Goal: Transaction & Acquisition: Book appointment/travel/reservation

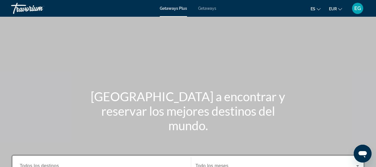
click at [317, 9] on icon "Change language" at bounding box center [318, 9] width 4 height 4
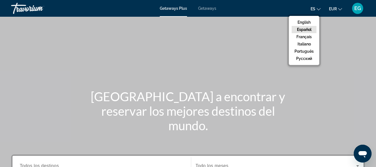
click at [308, 28] on button "Español" at bounding box center [303, 29] width 25 height 7
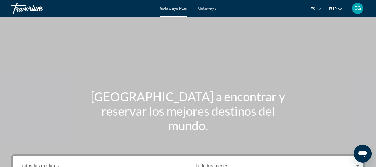
click at [339, 9] on icon "Change currency" at bounding box center [340, 9] width 4 height 4
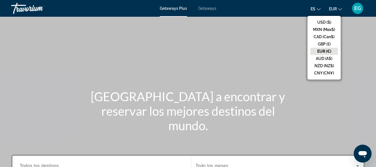
click at [323, 49] on button "EUR (€)" at bounding box center [324, 51] width 28 height 7
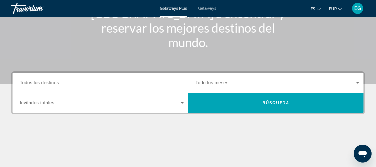
scroll to position [83, 0]
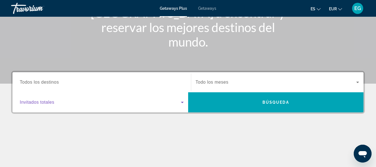
click at [182, 102] on icon "Search widget" at bounding box center [182, 101] width 3 height 1
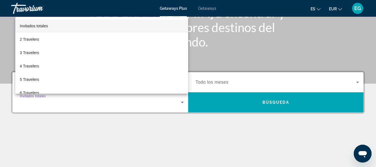
scroll to position [136, 0]
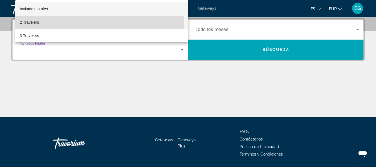
click at [29, 22] on span "2 Travelers" at bounding box center [29, 22] width 19 height 7
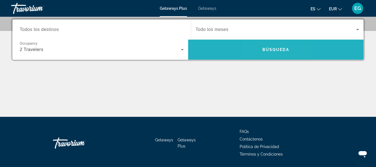
click at [267, 50] on span "Búsqueda" at bounding box center [275, 49] width 27 height 4
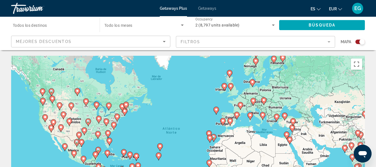
click at [44, 27] on span "Todos los destinos" at bounding box center [30, 25] width 34 height 4
click at [44, 27] on input "Destination Todos los destinos" at bounding box center [53, 25] width 80 height 7
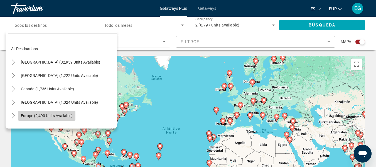
click at [62, 117] on span "Europe (2,490 units available)" at bounding box center [47, 115] width 52 height 4
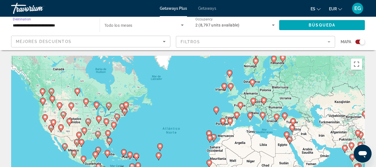
click at [66, 26] on input "**********" at bounding box center [53, 25] width 80 height 7
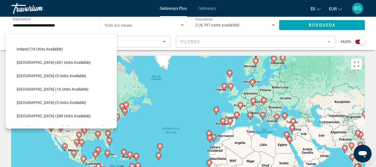
scroll to position [228, 0]
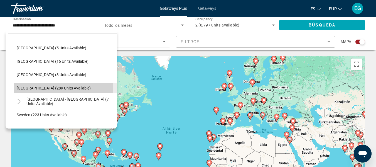
click at [53, 86] on span "[GEOGRAPHIC_DATA] (289 units available)" at bounding box center [54, 88] width 74 height 4
type input "**********"
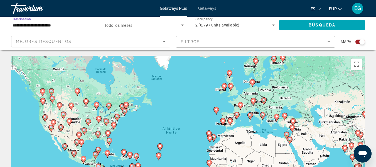
click at [165, 41] on icon "Sort by" at bounding box center [164, 41] width 3 height 1
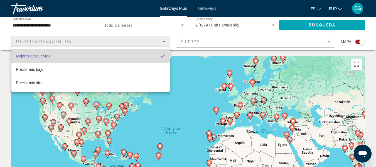
click at [163, 57] on mat-pseudo-checkbox "Sort by" at bounding box center [162, 55] width 5 height 5
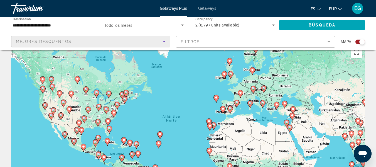
scroll to position [0, 0]
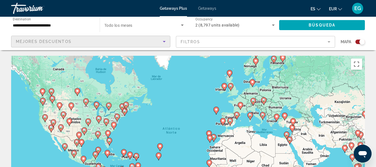
click at [329, 42] on mat-form-field "Filtros" at bounding box center [255, 42] width 159 height 12
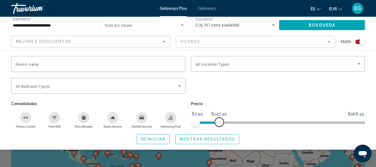
drag, startPoint x: 360, startPoint y: 123, endPoint x: 219, endPoint y: 122, distance: 140.7
click at [219, 122] on span "ngx-slider-max" at bounding box center [219, 121] width 9 height 9
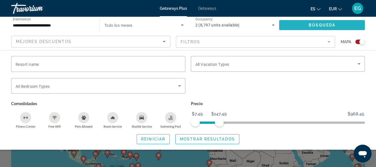
click at [311, 27] on span "Search widget" at bounding box center [322, 24] width 86 height 13
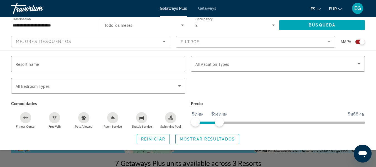
scroll to position [83, 0]
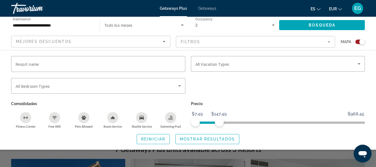
click at [280, 159] on div "Search widget" at bounding box center [188, 124] width 376 height 83
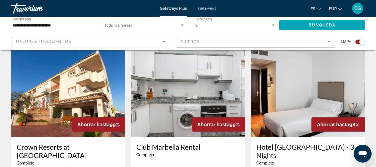
scroll to position [195, 0]
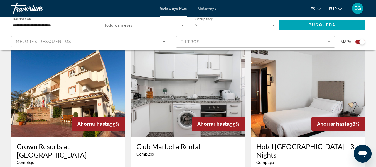
click at [182, 26] on icon "Search widget" at bounding box center [182, 24] width 3 height 1
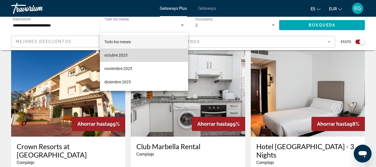
click at [115, 55] on span "octubre 2025" at bounding box center [115, 55] width 23 height 7
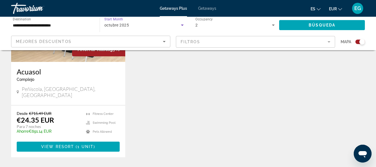
scroll to position [445, 0]
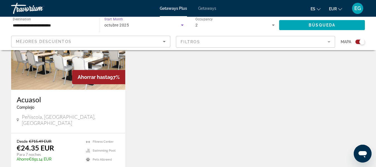
click at [183, 25] on icon "Search widget" at bounding box center [182, 24] width 3 height 1
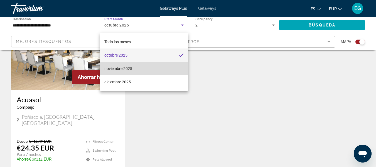
click at [119, 67] on span "noviembre 2025" at bounding box center [118, 68] width 28 height 7
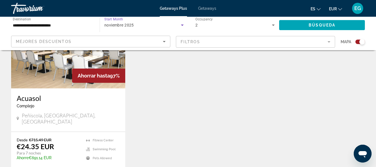
scroll to position [433, 0]
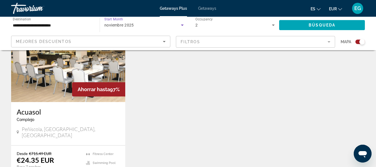
click at [182, 24] on icon "Search widget" at bounding box center [182, 24] width 3 height 1
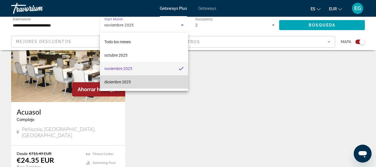
click at [124, 81] on span "diciembre 2025" at bounding box center [117, 81] width 26 height 7
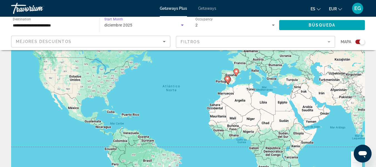
scroll to position [16, 0]
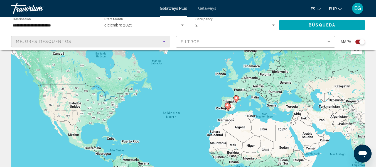
click at [164, 41] on icon "Sort by" at bounding box center [164, 41] width 3 height 1
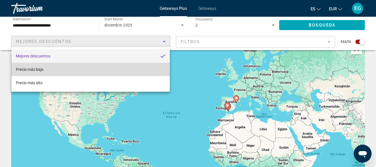
click at [23, 69] on span "Precio más bajo" at bounding box center [30, 69] width 28 height 4
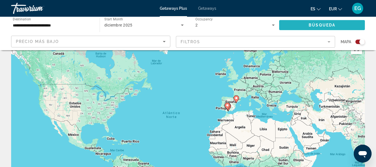
click at [321, 23] on span "Search widget" at bounding box center [322, 24] width 86 height 13
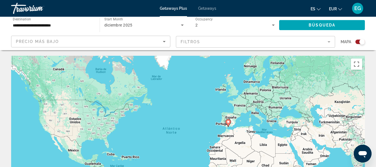
click at [222, 126] on div "Para activar la función de arrastre con el teclado, pulsa Alt + Intro. Cuando h…" at bounding box center [187, 139] width 353 height 167
click at [228, 123] on image "Main content" at bounding box center [227, 121] width 3 height 3
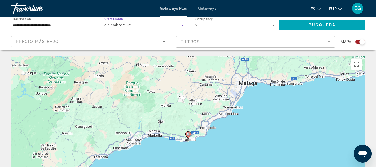
click at [182, 24] on icon "Search widget" at bounding box center [182, 25] width 7 height 7
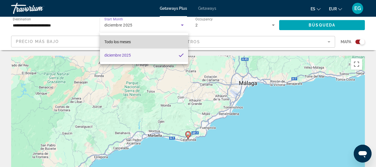
click at [132, 43] on mat-option "Todo los meses" at bounding box center [144, 41] width 88 height 13
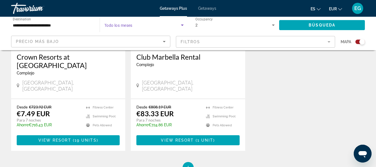
scroll to position [355, 0]
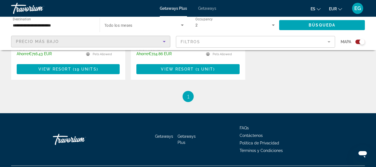
click at [164, 43] on icon "Sort by" at bounding box center [164, 41] width 7 height 7
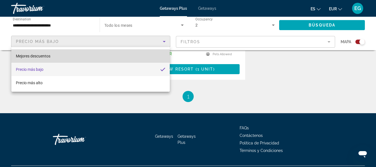
click at [30, 55] on span "Mejores descuentos" at bounding box center [33, 56] width 34 height 4
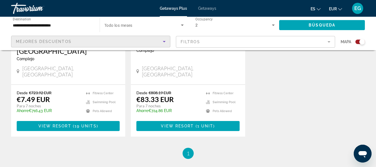
scroll to position [299, 0]
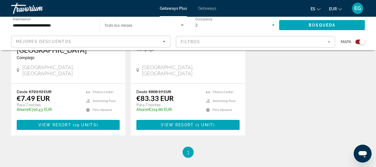
click at [188, 149] on span "1" at bounding box center [188, 152] width 3 height 6
